Goal: Transaction & Acquisition: Subscribe to service/newsletter

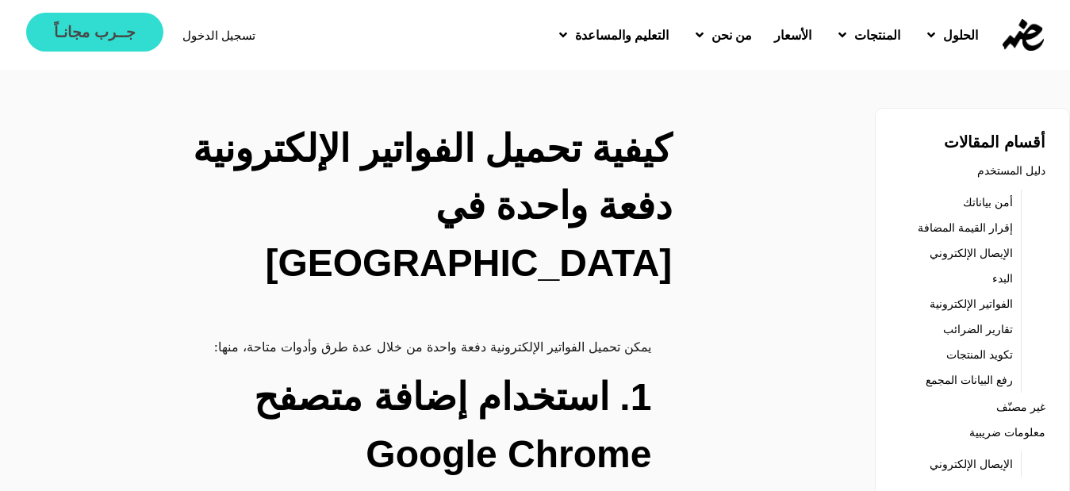
click at [108, 30] on span "جــرب مجانـاً" at bounding box center [94, 32] width 81 height 15
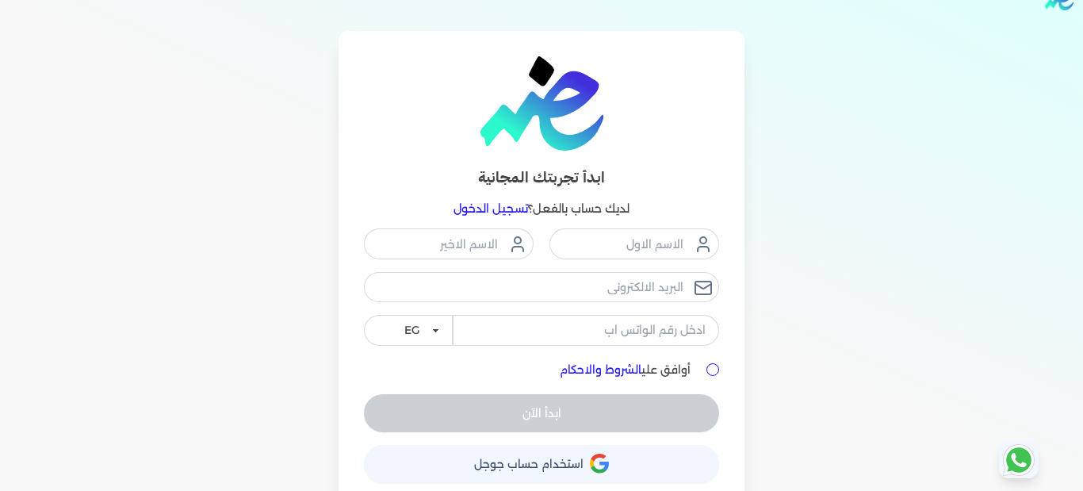
scroll to position [50, 0]
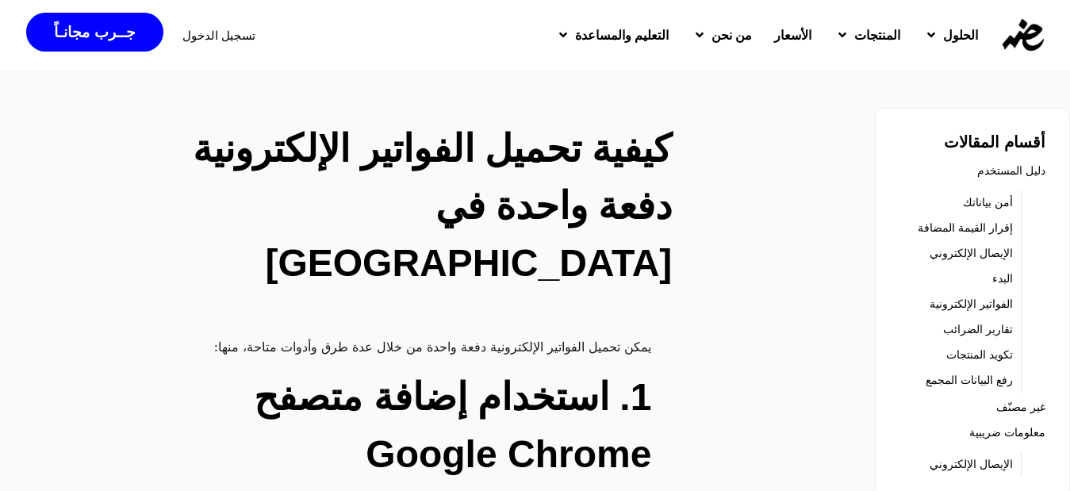
drag, startPoint x: 395, startPoint y: 149, endPoint x: 371, endPoint y: 2, distance: 148.6
click at [381, 54] on div "الحلول مكاتب المحاسبة الشركات والمكاتب المنتجات تكويد المنتجات بالذكاء الاصطناع…" at bounding box center [679, 35] width 619 height 54
